Goal: Information Seeking & Learning: Learn about a topic

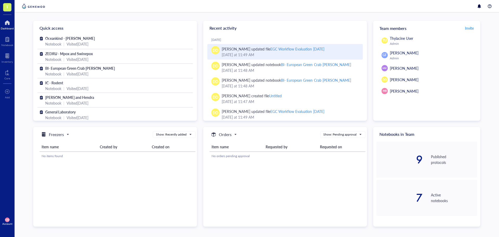
click at [274, 47] on div "EGC Workflow Evaluation [DATE]" at bounding box center [297, 48] width 54 height 5
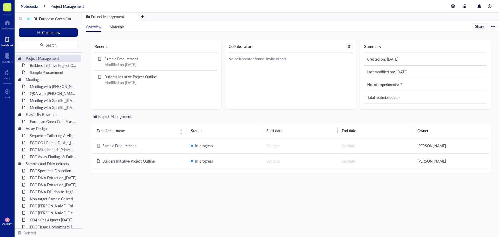
click at [33, 4] on div "Notebooks" at bounding box center [30, 6] width 18 height 5
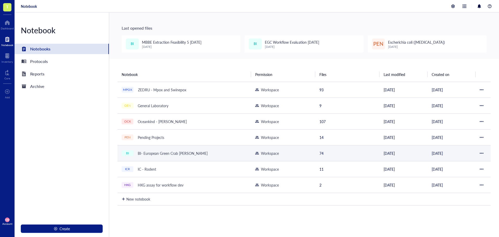
click at [148, 155] on div "BI- European Green Crab [PERSON_NAME]" at bounding box center [172, 152] width 75 height 7
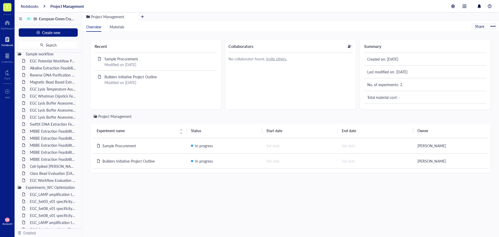
scroll to position [234, 0]
click at [56, 153] on div "EGC Workflow Evaluation [DATE]" at bounding box center [50, 154] width 45 height 7
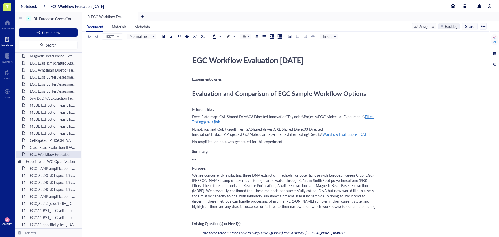
click at [45, 104] on div "MBBE Extraction Feasibility 1 [DATE]" at bounding box center [50, 104] width 45 height 7
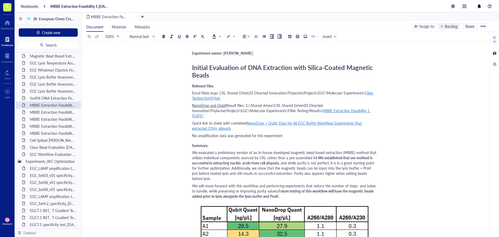
scroll to position [52, 0]
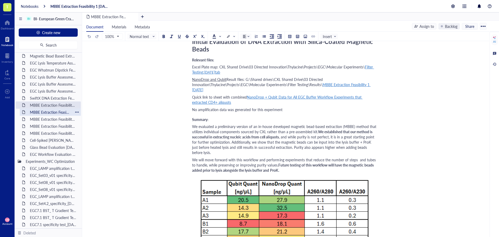
click at [64, 112] on div "MBBE Extraction Feasibility 2 [DATE]" at bounding box center [50, 111] width 45 height 7
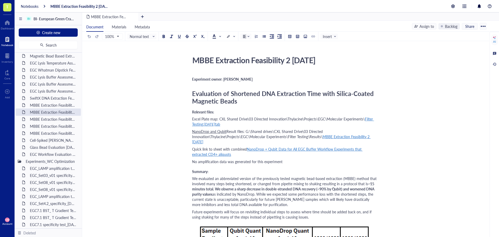
scroll to position [26, 0]
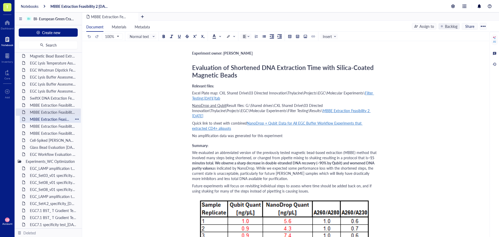
click at [50, 120] on div "MBBE Extraction Feasibility 3 [DATE]" at bounding box center [50, 118] width 45 height 7
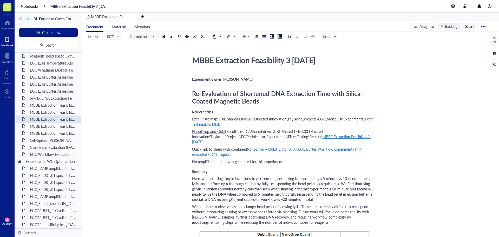
scroll to position [26, 0]
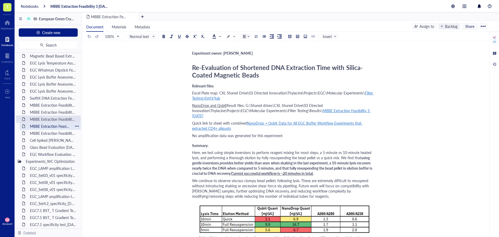
click at [53, 125] on div "MBBE Extraction Feasibility 4 [DATE]" at bounding box center [50, 125] width 45 height 7
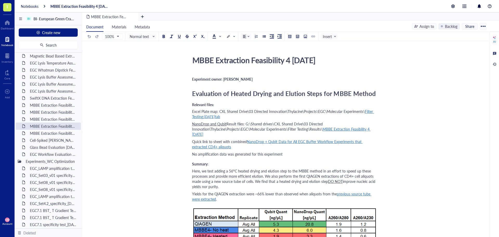
scroll to position [26, 0]
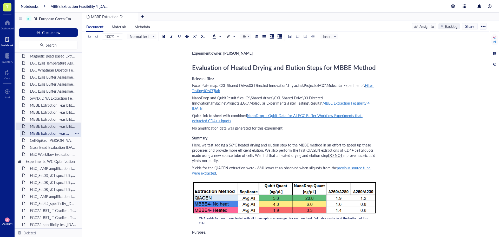
click at [42, 134] on div "MBBE Extraction Feasibility 5 [DATE]" at bounding box center [50, 132] width 45 height 7
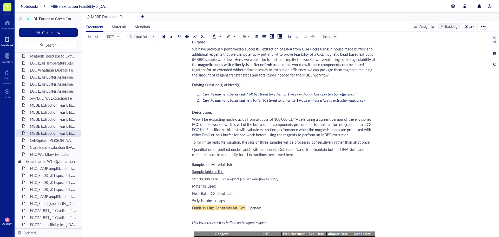
scroll to position [156, 0]
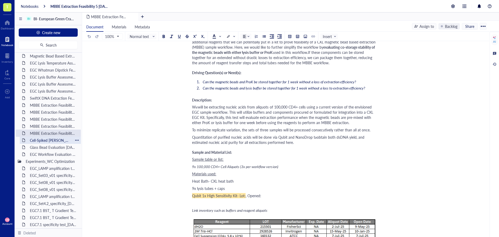
click at [43, 139] on div "Cell-Spiked [PERSON_NAME] Filters 1 [DATE]" at bounding box center [50, 139] width 45 height 7
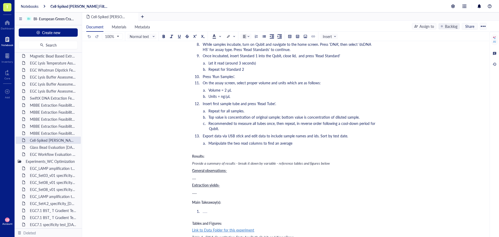
scroll to position [1014, 0]
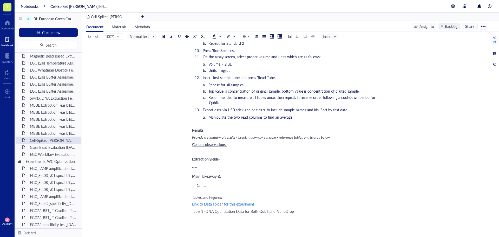
click at [205, 201] on span "Link to Data Folder for this experiment" at bounding box center [223, 203] width 62 height 5
click at [55, 147] on div "Glass Bead Evaluation [DATE]" at bounding box center [50, 147] width 45 height 7
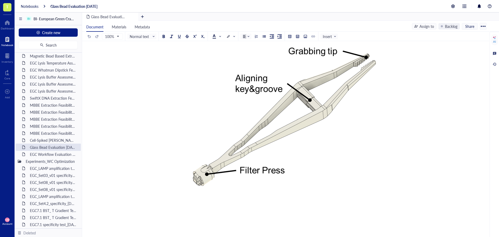
scroll to position [2269, 0]
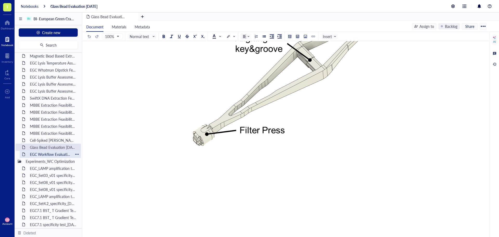
click at [55, 154] on div "EGC Workflow Evaluation [DATE]" at bounding box center [50, 154] width 45 height 7
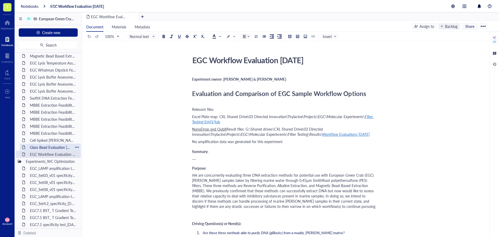
click at [43, 149] on div "Glass Bead Evaluation [DATE]" at bounding box center [50, 147] width 45 height 7
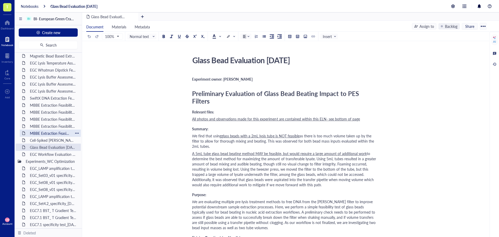
click at [44, 131] on div "MBBE Extraction Feasibility 5 [DATE]" at bounding box center [50, 132] width 45 height 7
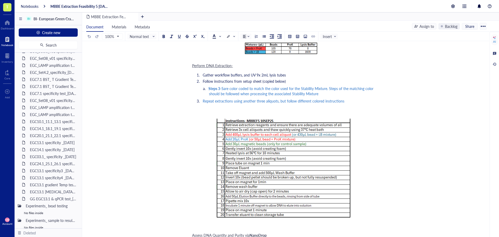
scroll to position [390, 0]
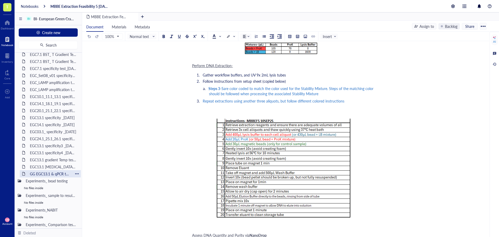
click at [40, 173] on div "GG EGC13.1 & qPCR test_[DATE]" at bounding box center [50, 173] width 45 height 7
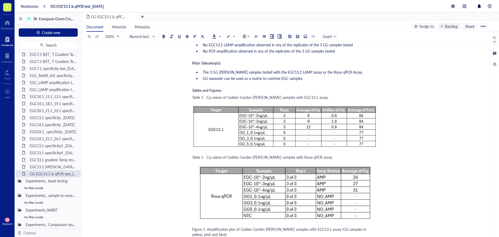
scroll to position [832, 0]
